Goal: Find contact information: Find contact information

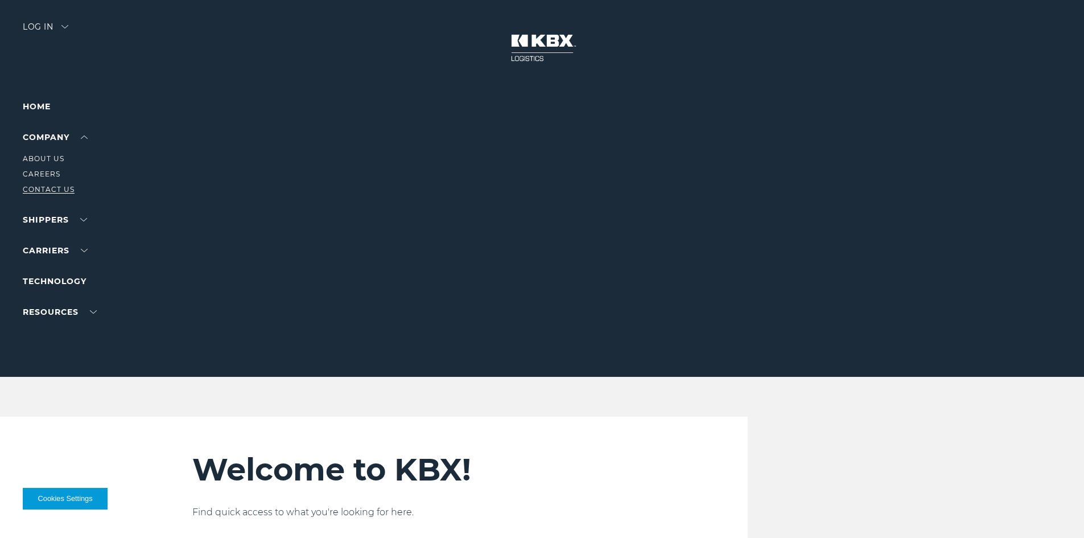
click at [49, 188] on link "Contact Us" at bounding box center [49, 189] width 52 height 9
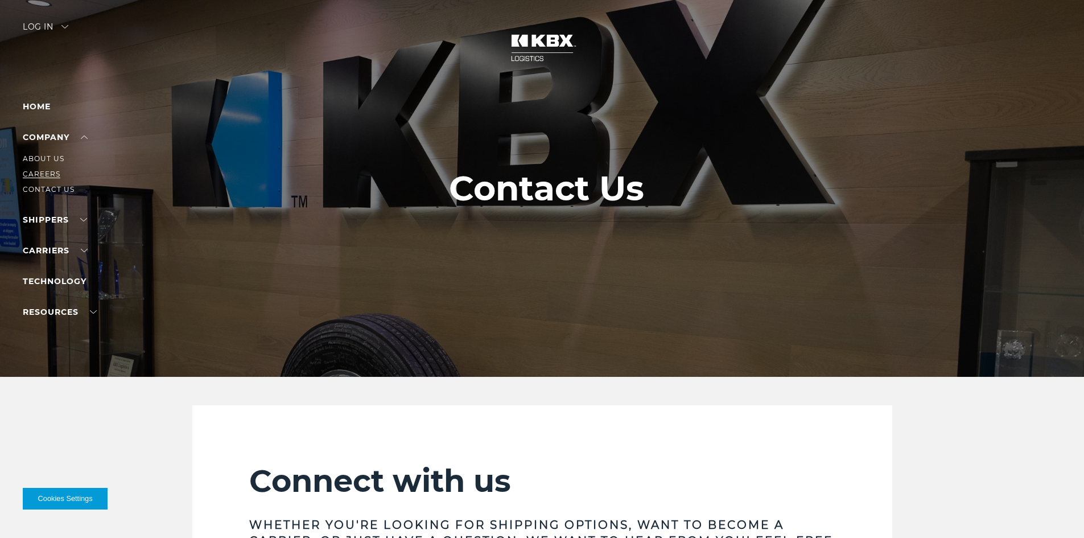
click at [42, 172] on link "Careers" at bounding box center [42, 174] width 38 height 9
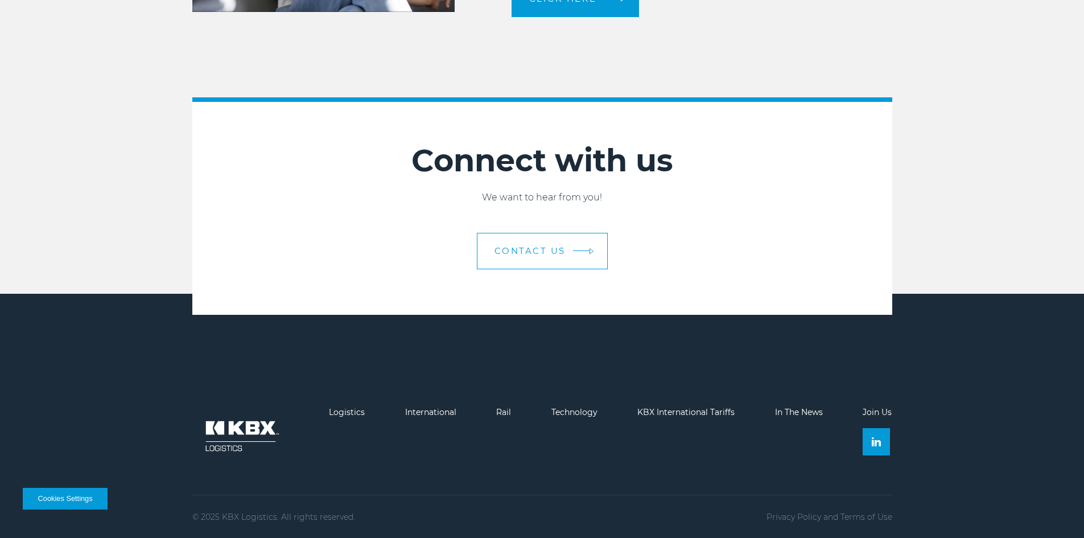
scroll to position [3131, 0]
click at [521, 246] on span "Contact Us" at bounding box center [530, 250] width 71 height 9
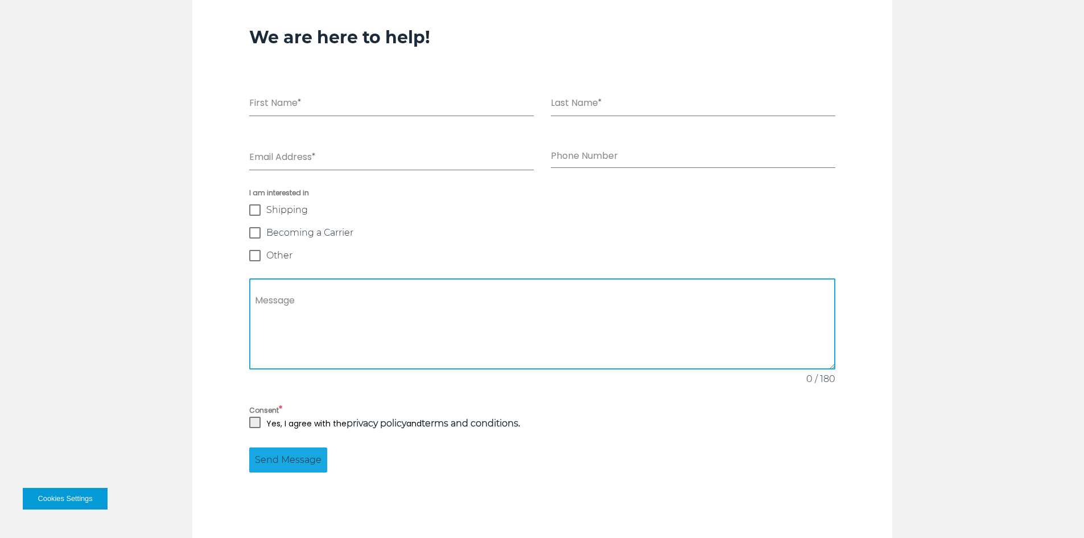
scroll to position [569, 0]
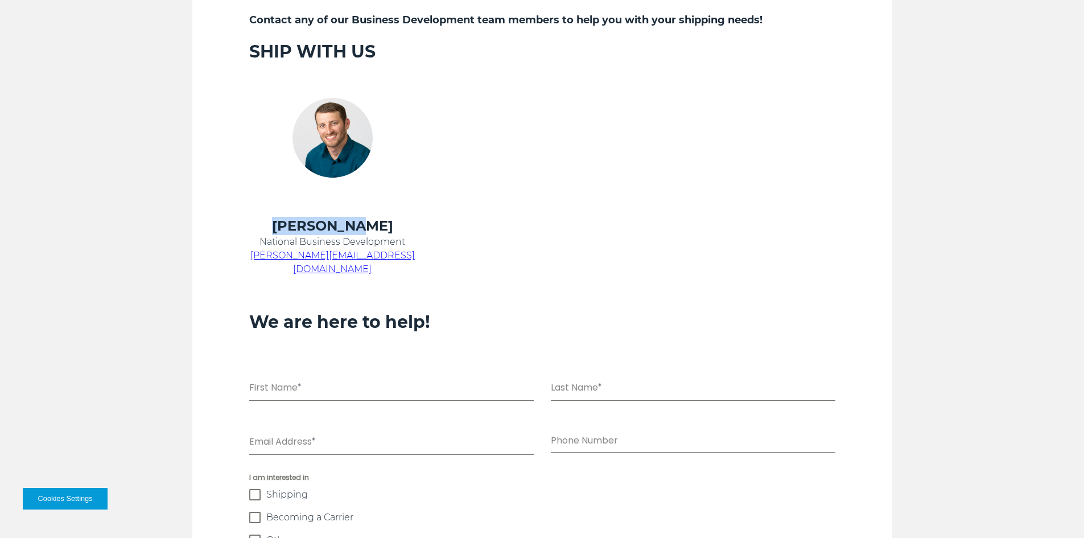
drag, startPoint x: 299, startPoint y: 217, endPoint x: 397, endPoint y: 228, distance: 97.9
click at [397, 228] on h4 "[PERSON_NAME]" at bounding box center [332, 226] width 167 height 18
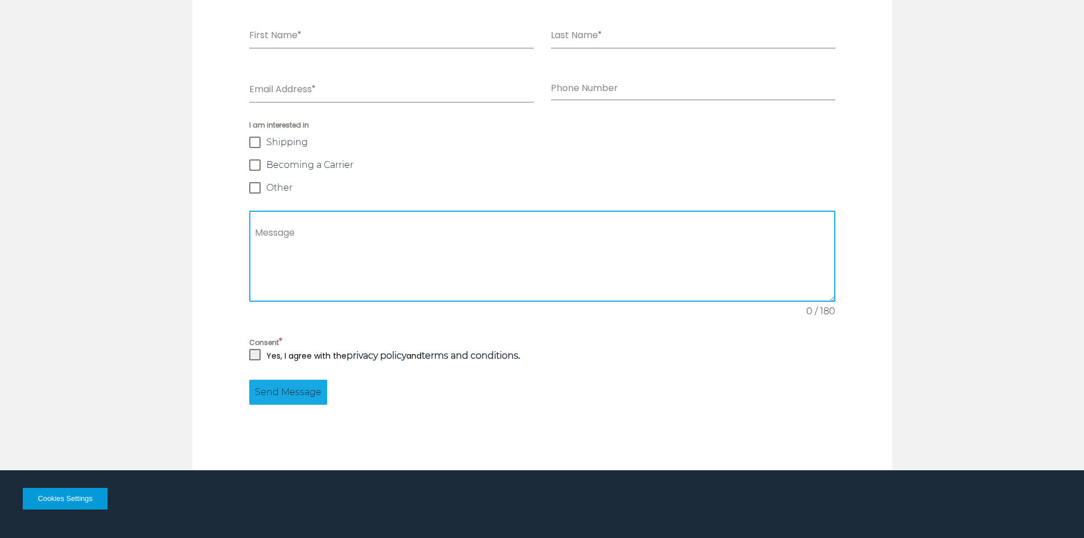
scroll to position [1085, 0]
